Goal: Information Seeking & Learning: Learn about a topic

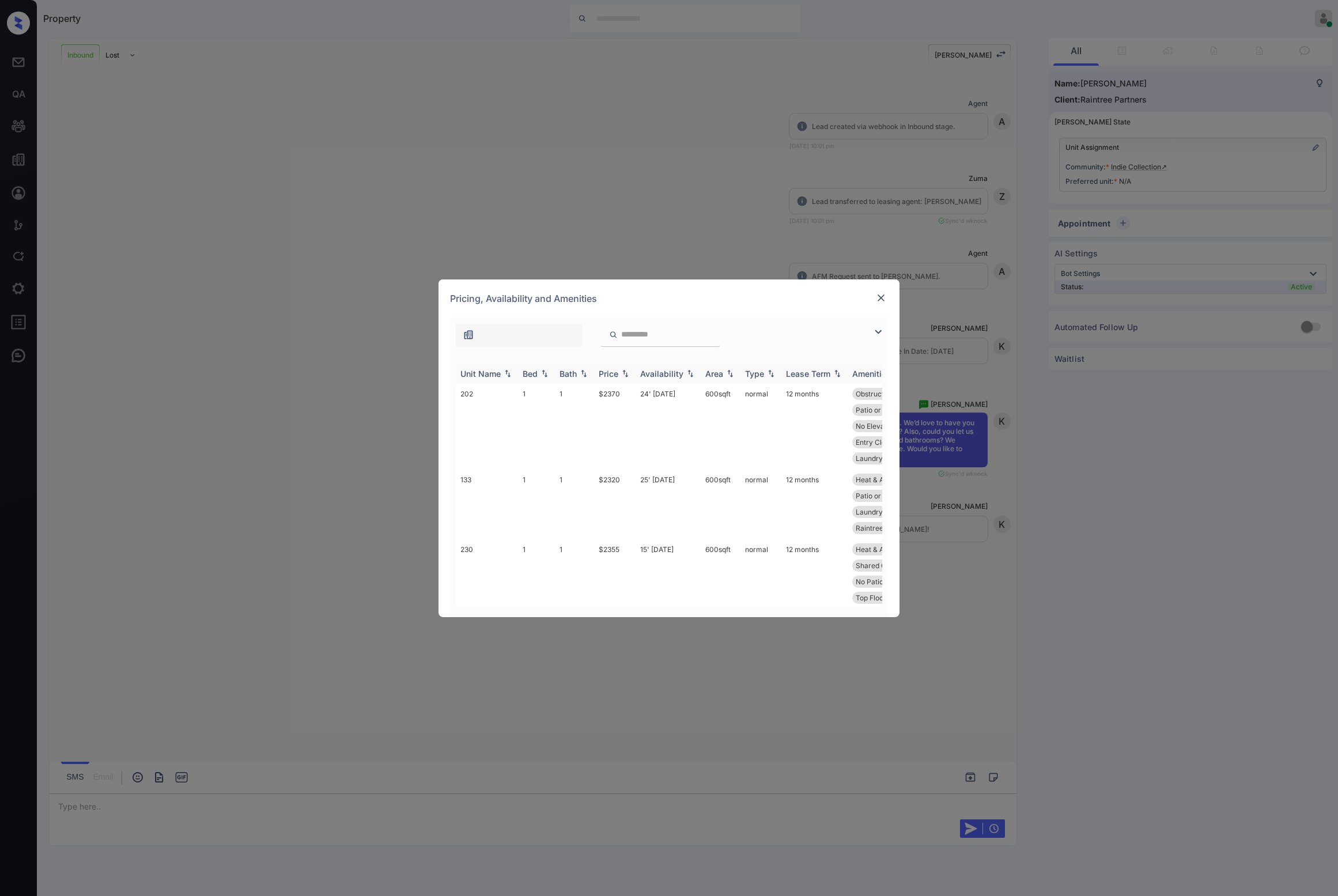
click at [526, 374] on div "Bed" at bounding box center [530, 373] width 15 height 10
drag, startPoint x: 1118, startPoint y: 156, endPoint x: 1124, endPoint y: 159, distance: 6.7
click at [1118, 156] on div "**********" at bounding box center [669, 448] width 1338 height 896
click at [1153, 172] on div "**********" at bounding box center [669, 448] width 1338 height 896
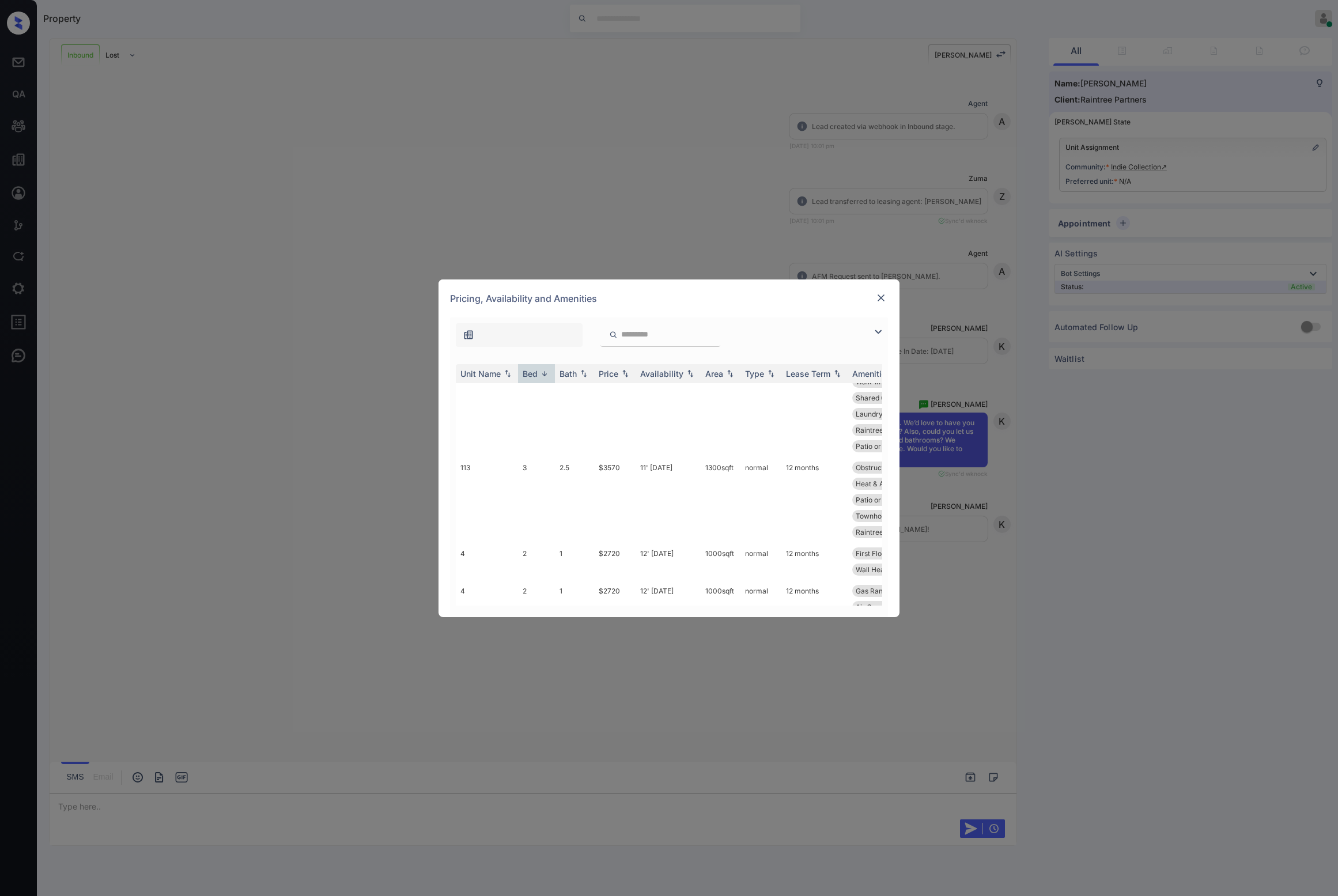
click at [880, 299] on img at bounding box center [881, 297] width 11 height 11
click at [543, 369] on img at bounding box center [544, 373] width 11 height 8
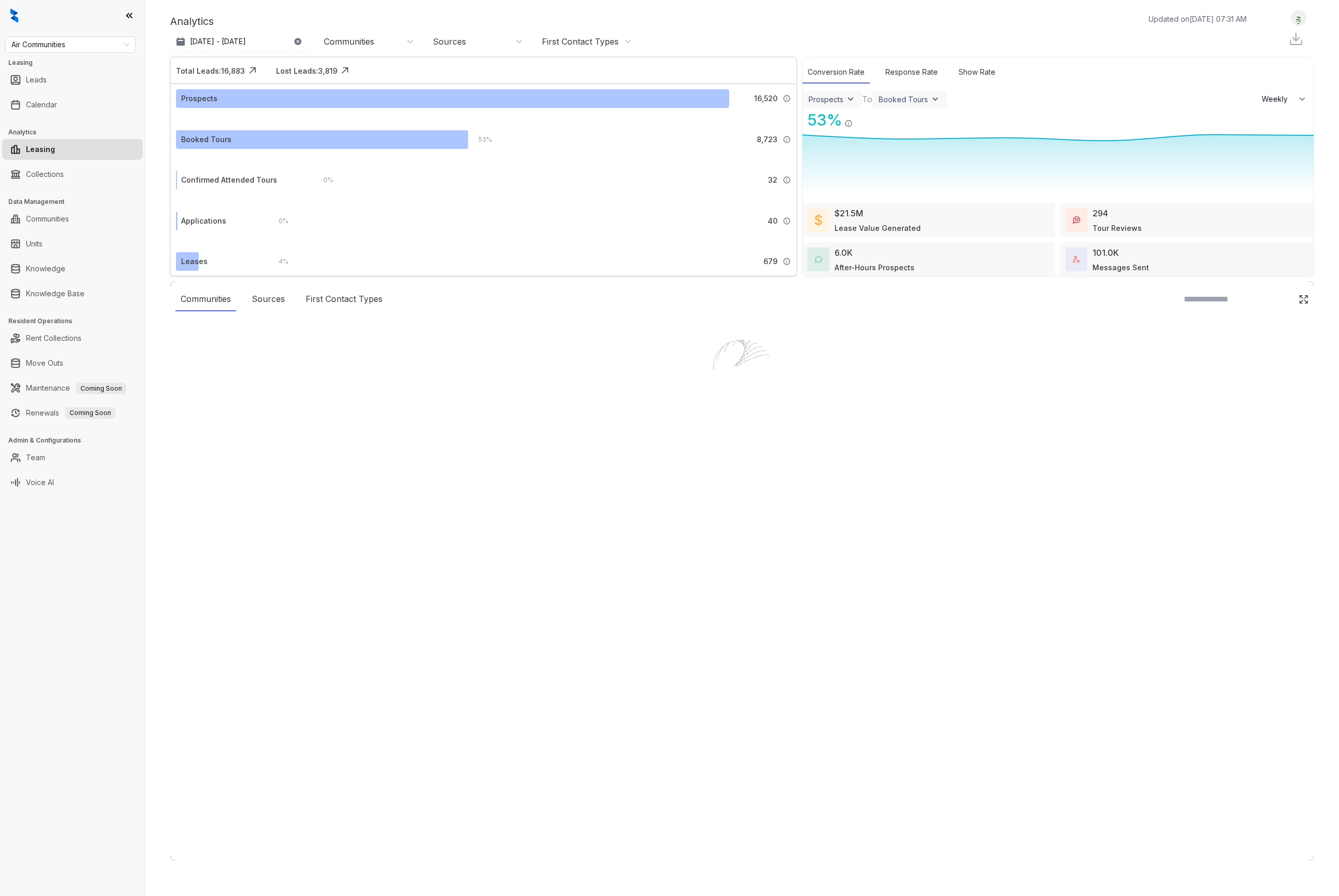
select select "******"
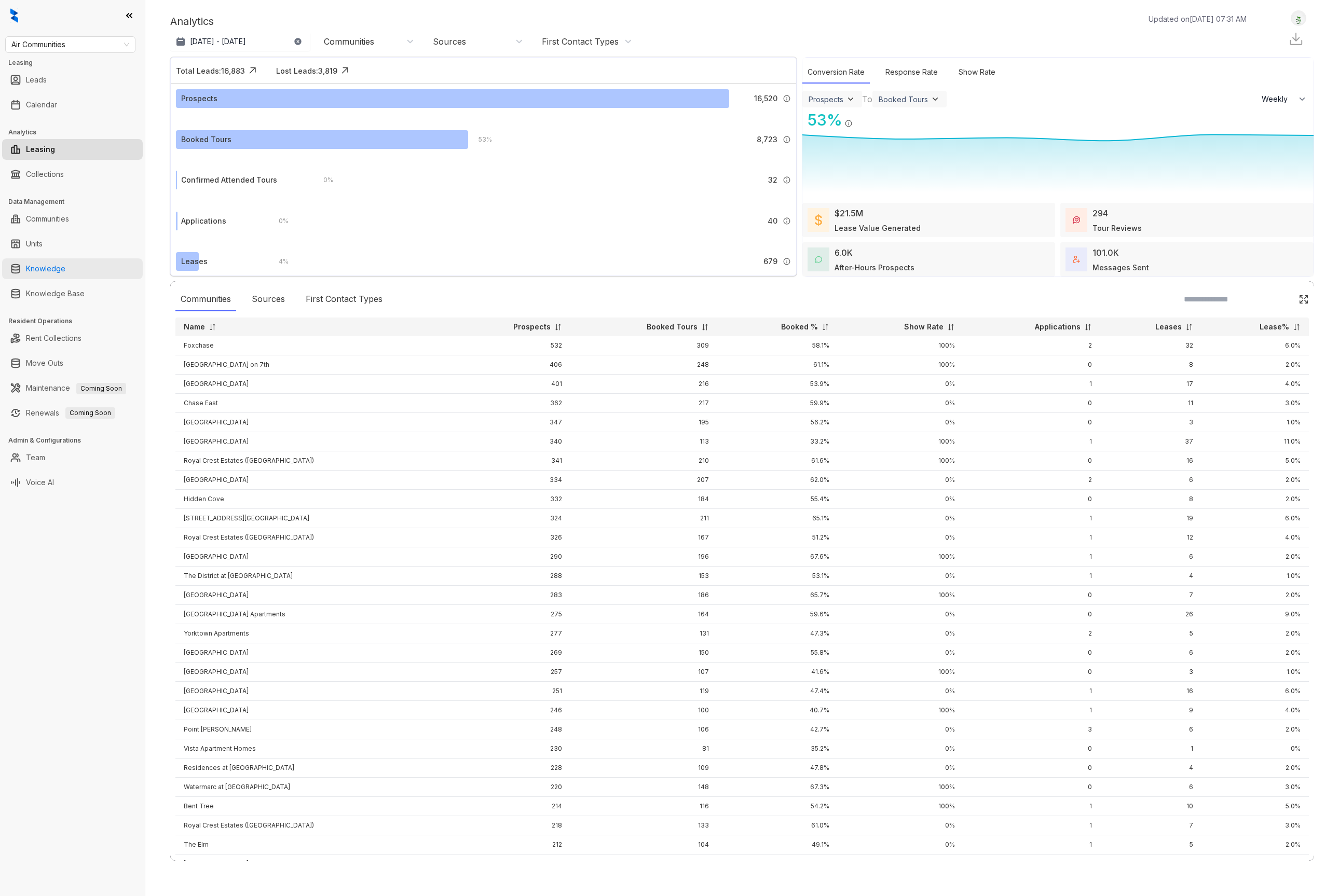
click at [51, 279] on ul "Knowledge" at bounding box center [72, 269] width 145 height 25
click at [65, 266] on link "Knowledge" at bounding box center [46, 269] width 40 height 21
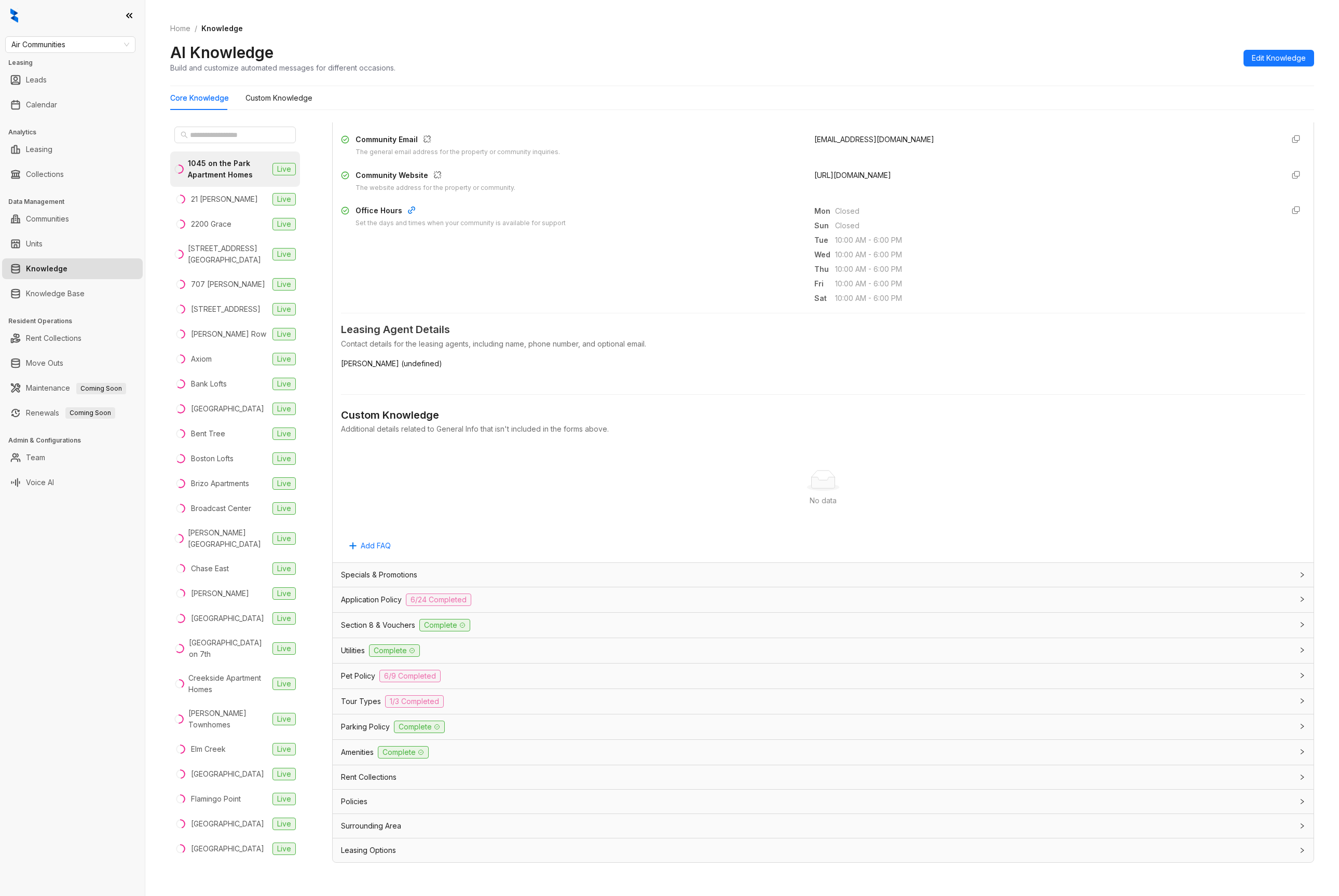
scroll to position [32, 0]
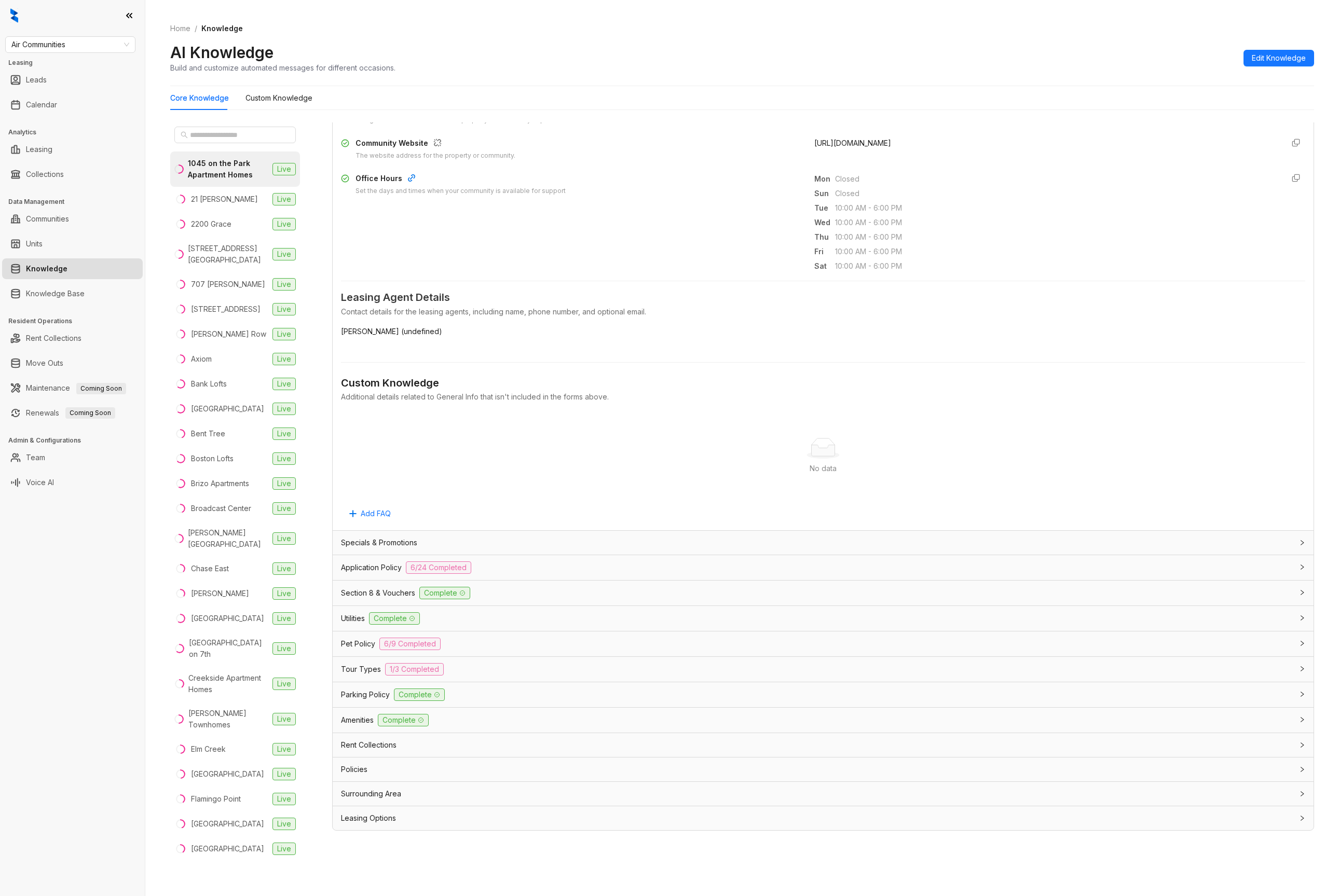
click at [399, 546] on span "Specials & Promotions" at bounding box center [379, 542] width 76 height 11
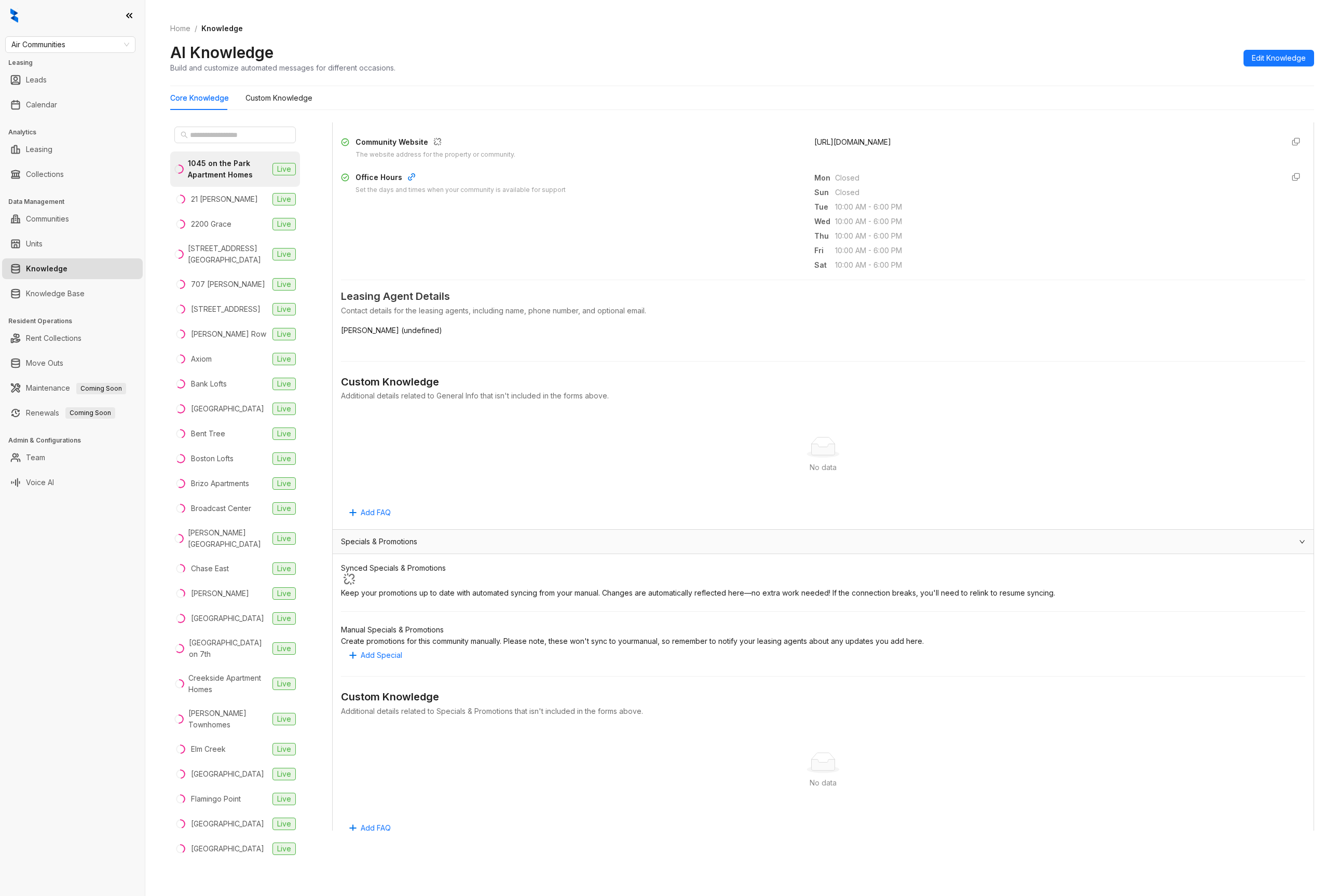
scroll to position [552, 0]
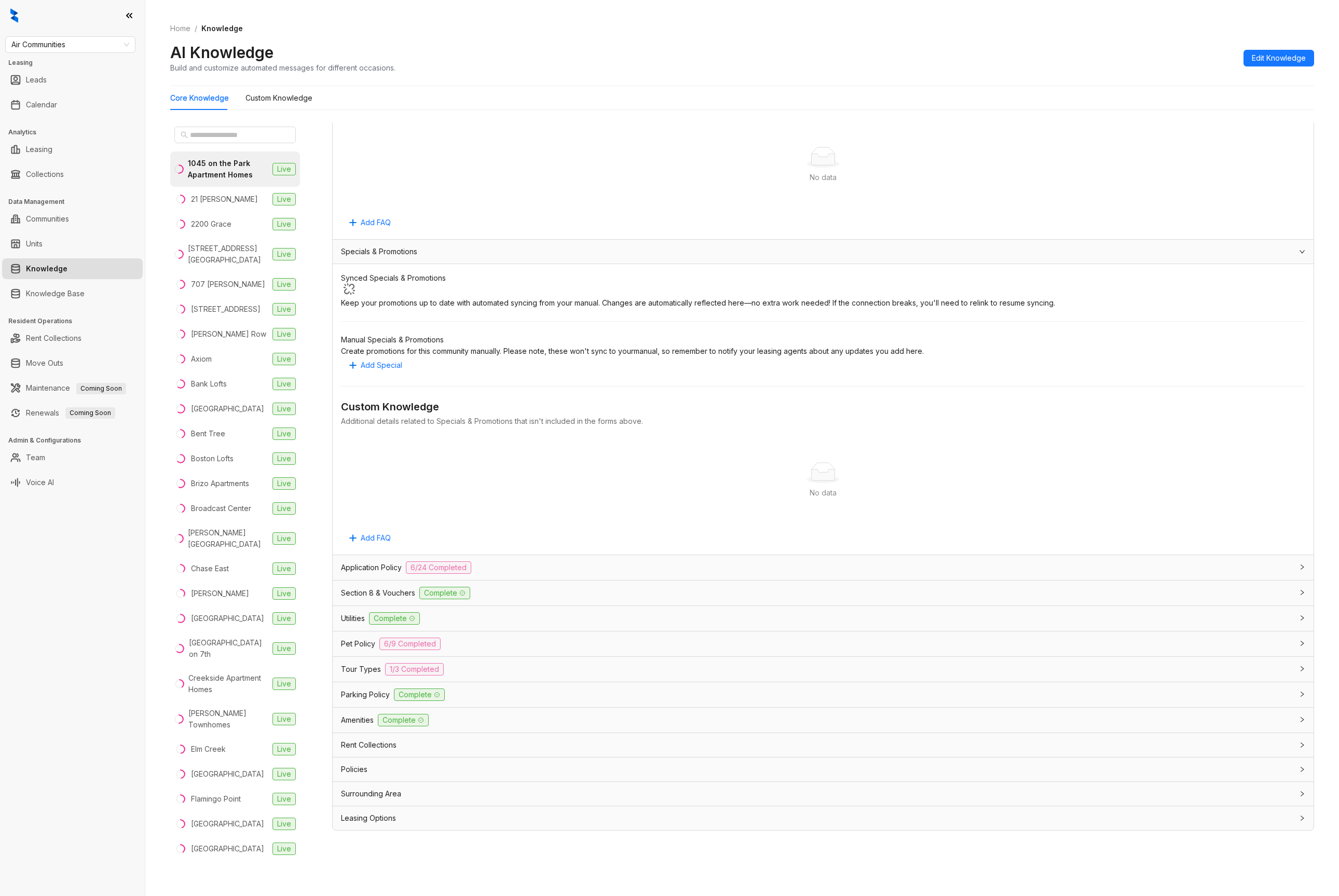
drag, startPoint x: 426, startPoint y: 568, endPoint x: 441, endPoint y: 546, distance: 26.6
click at [426, 568] on span "6/24 Completed" at bounding box center [439, 567] width 65 height 12
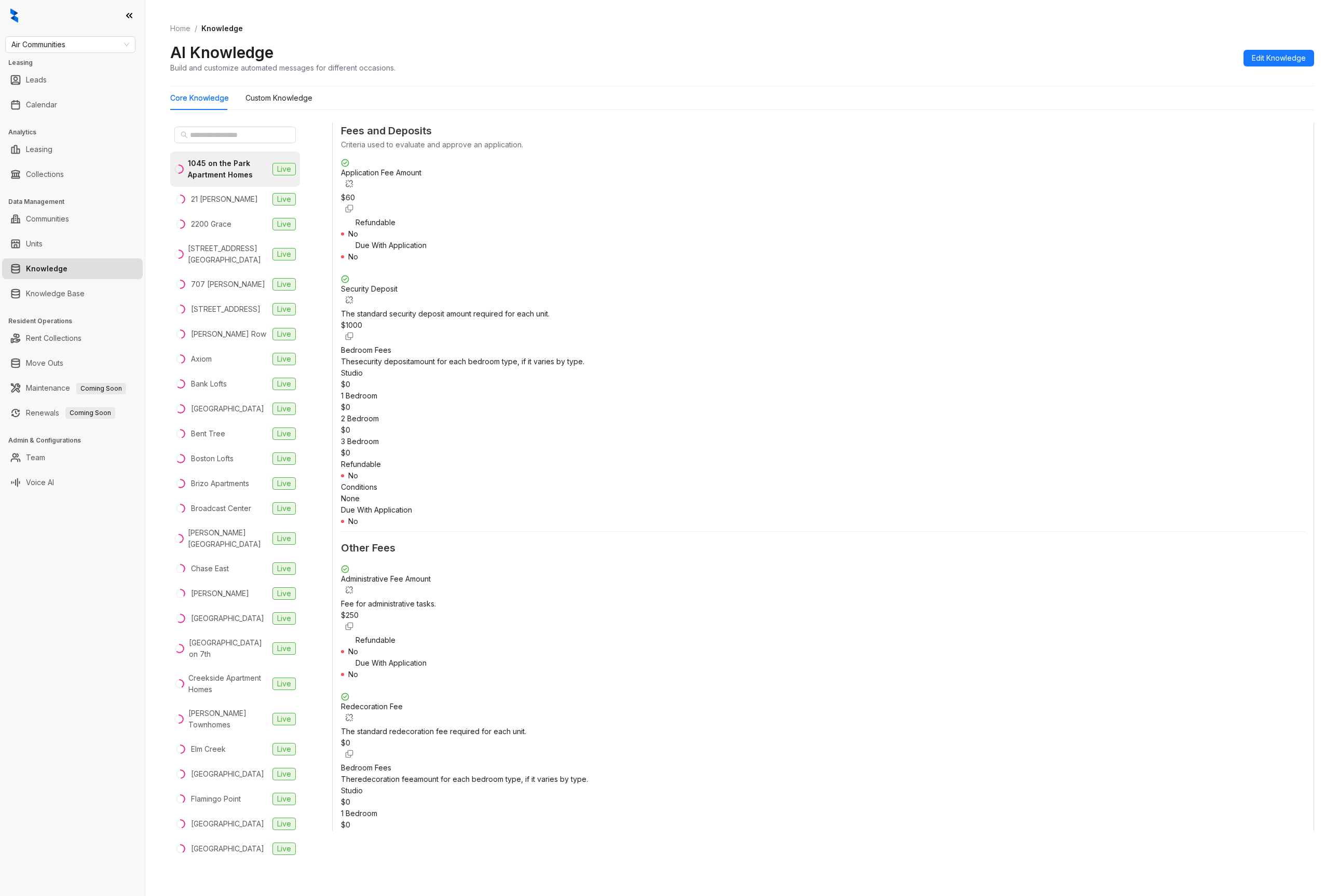
scroll to position [1819, 0]
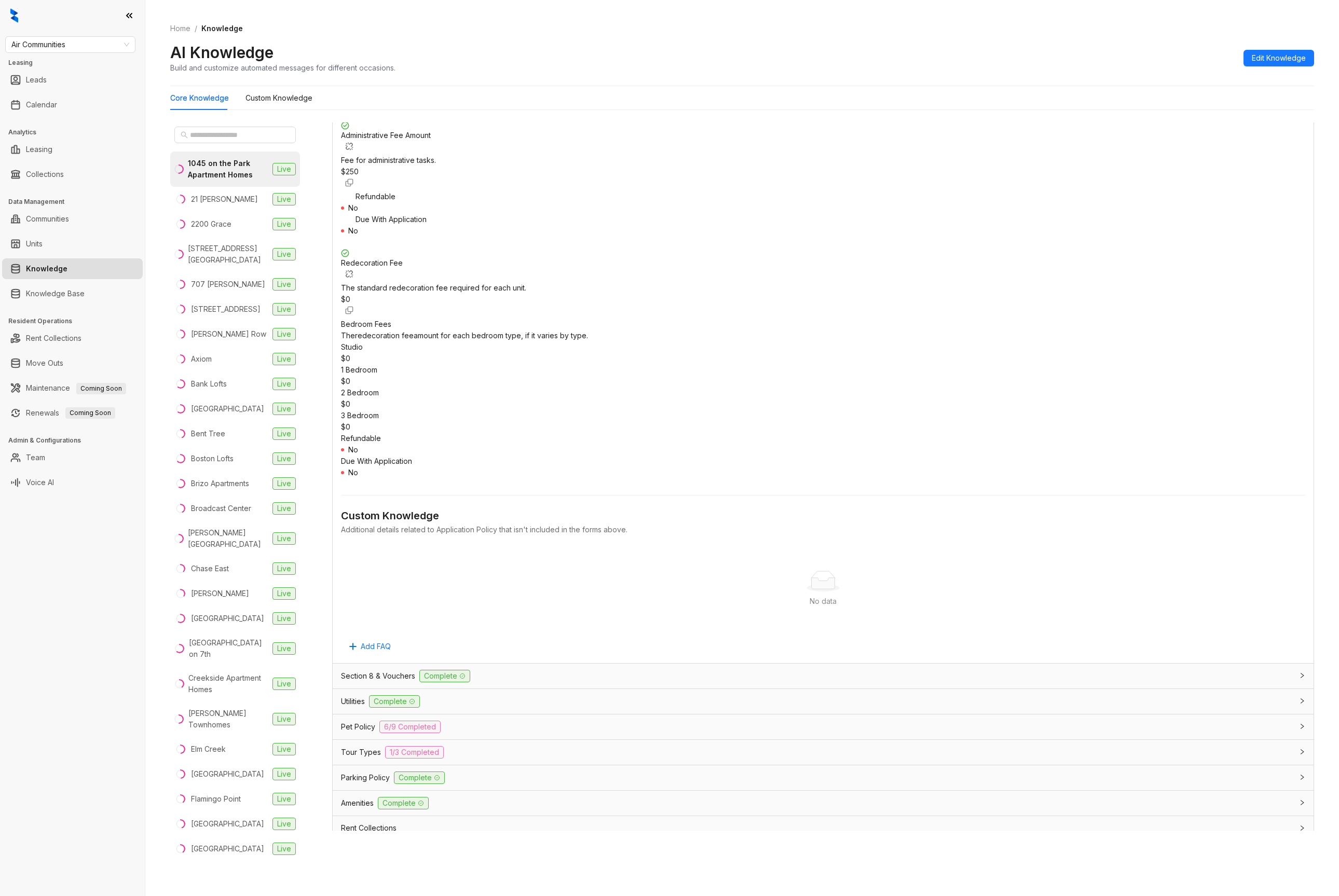
click at [421, 670] on span "Complete" at bounding box center [445, 676] width 51 height 12
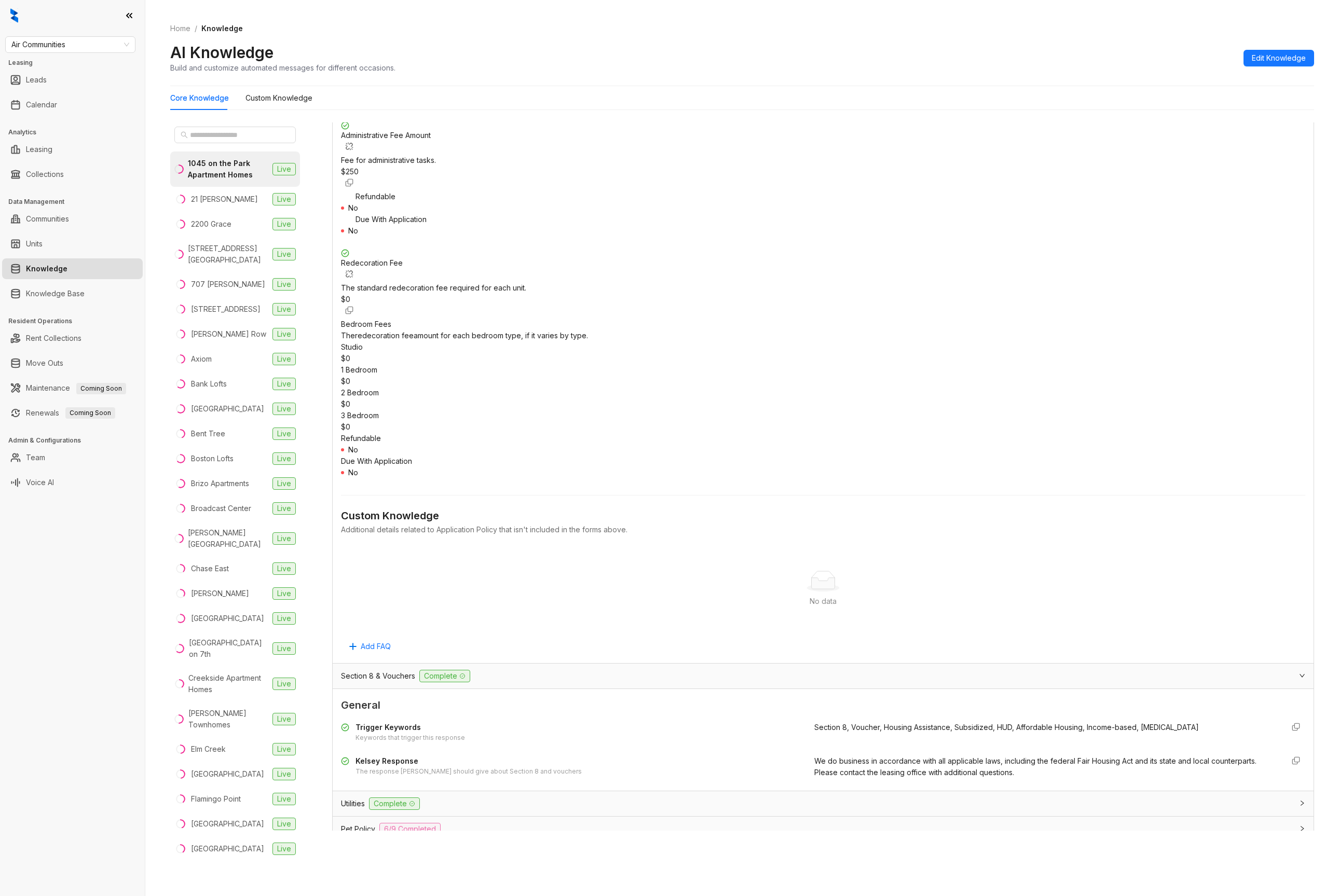
scroll to position [1963, 0]
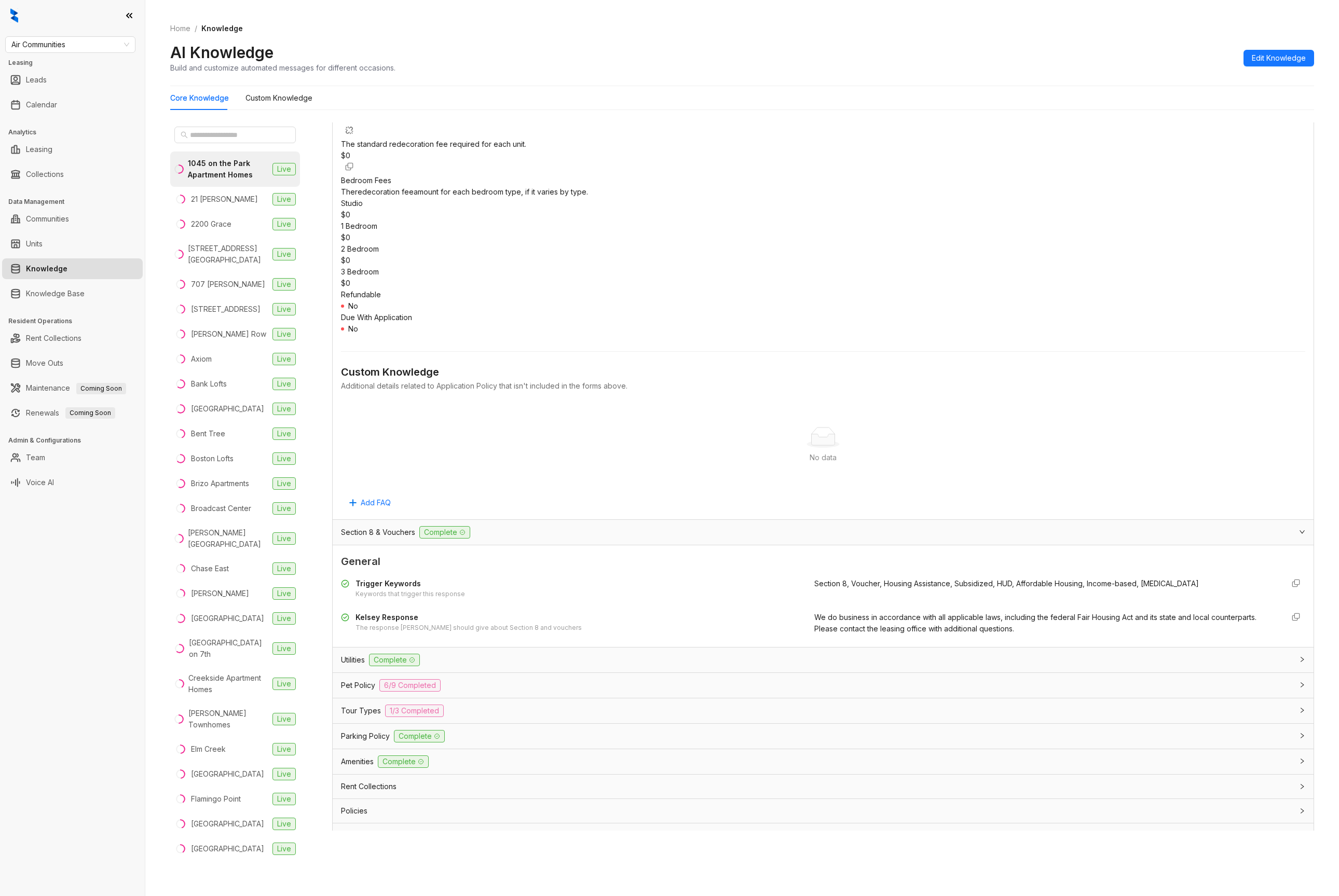
click at [413, 648] on div "Utilities Complete" at bounding box center [823, 660] width 981 height 25
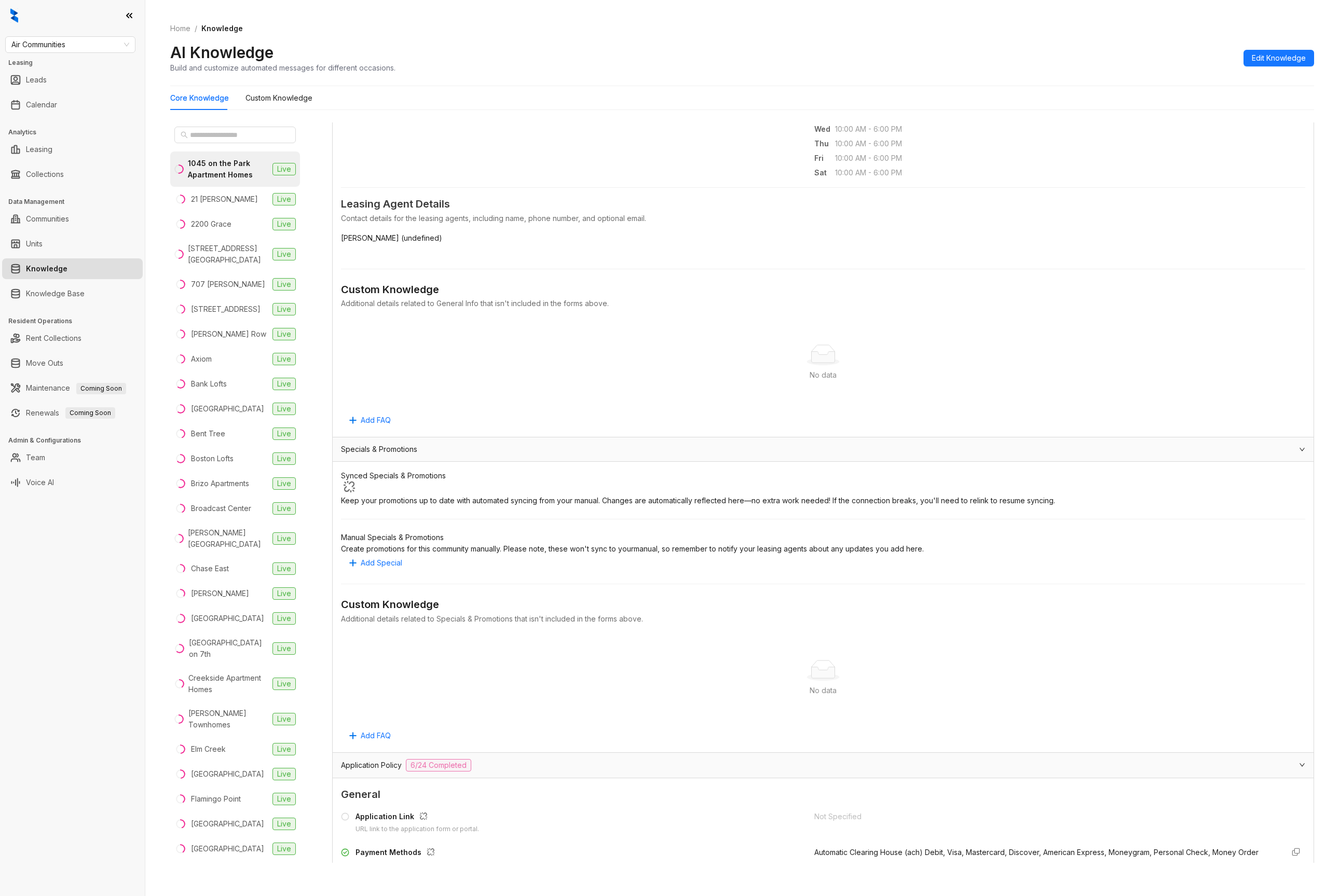
scroll to position [0, 0]
